Goal: Use online tool/utility

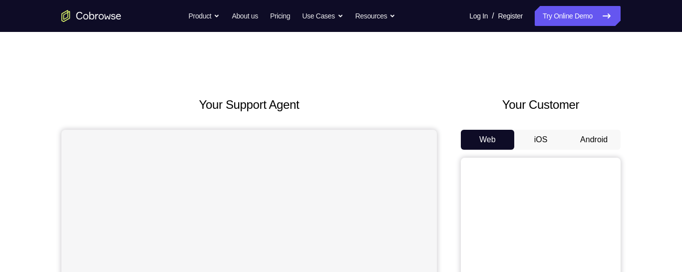
click at [548, 148] on button "iOS" at bounding box center [540, 140] width 53 height 20
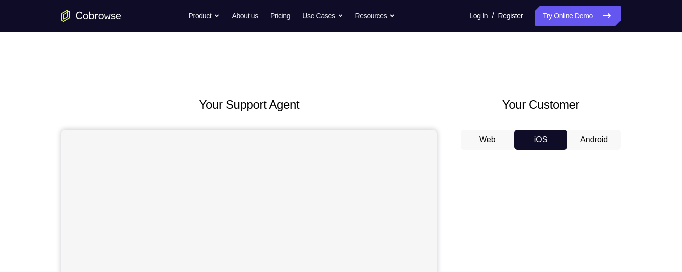
click at [587, 136] on button "Android" at bounding box center [593, 140] width 53 height 20
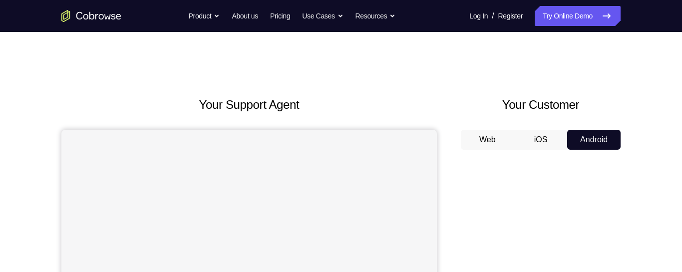
click at [495, 141] on button "Web" at bounding box center [487, 140] width 53 height 20
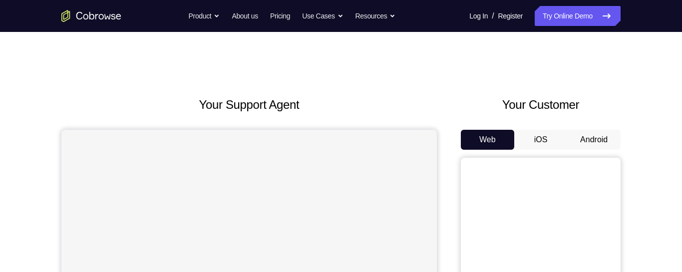
click at [530, 130] on button "iOS" at bounding box center [540, 140] width 53 height 20
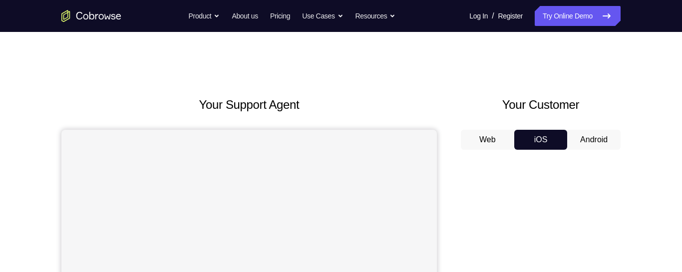
click at [570, 133] on button "Android" at bounding box center [593, 140] width 53 height 20
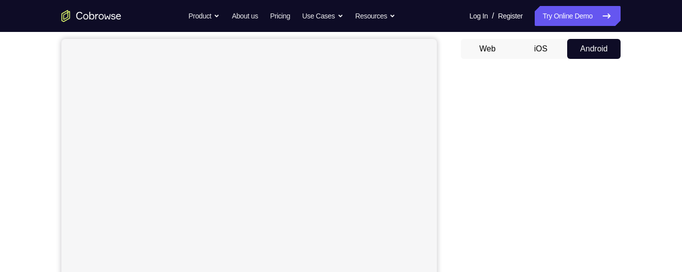
scroll to position [91, 0]
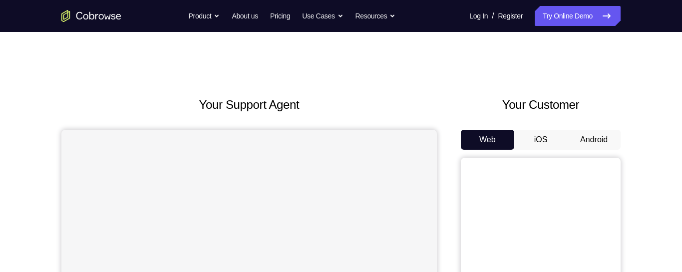
click at [611, 143] on button "Android" at bounding box center [593, 140] width 53 height 20
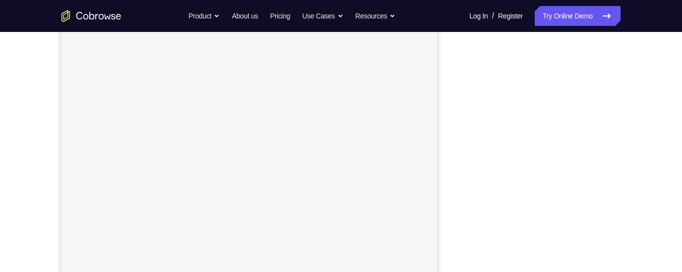
scroll to position [174, 0]
